Goal: Task Accomplishment & Management: Complete application form

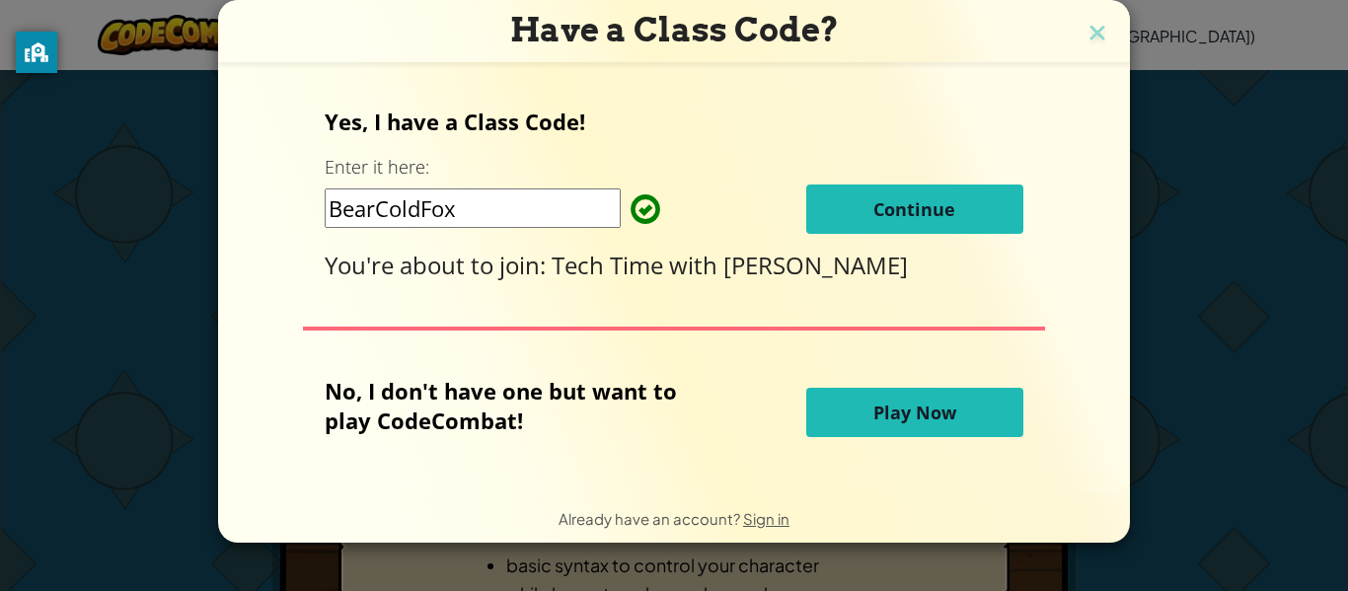
click at [927, 204] on span "Continue" at bounding box center [915, 209] width 82 height 24
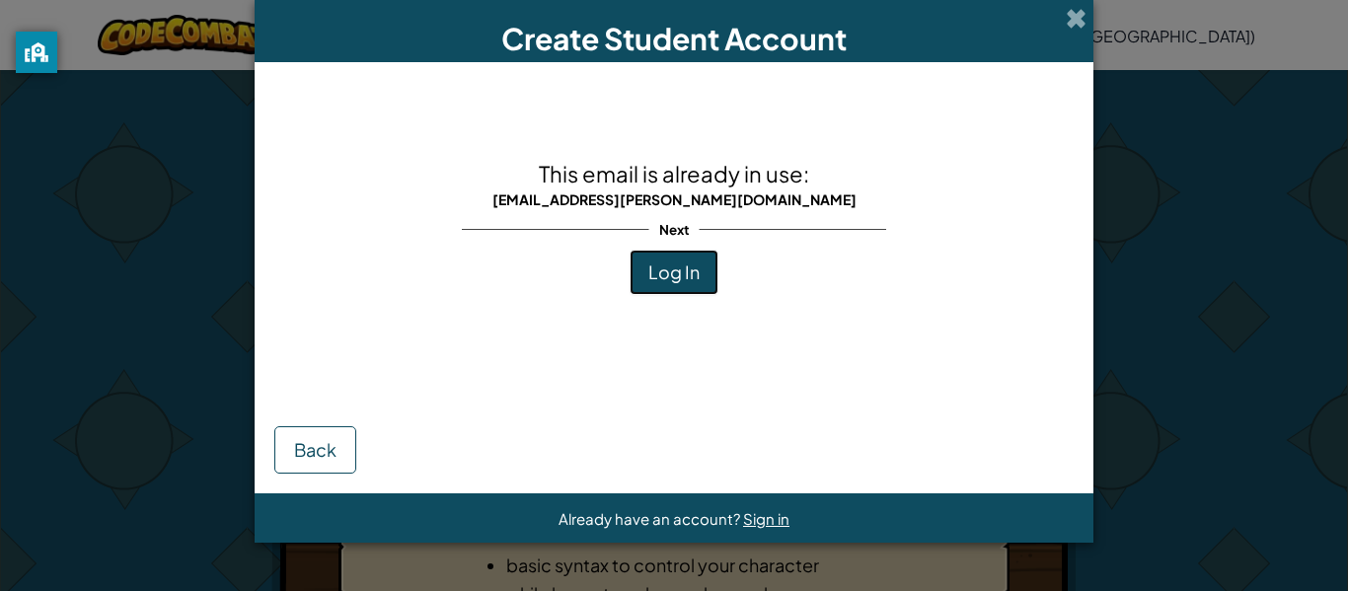
click at [697, 277] on span "Log In" at bounding box center [674, 272] width 51 height 23
